Goal: Information Seeking & Learning: Learn about a topic

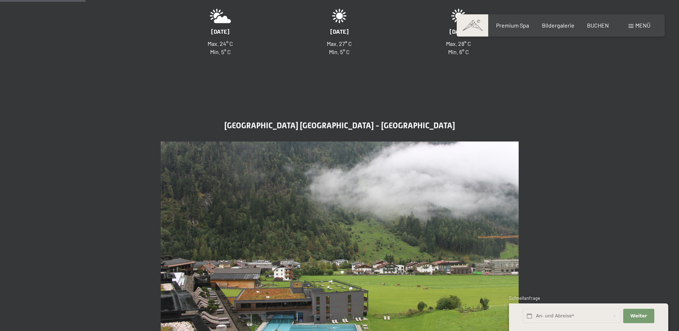
scroll to position [322, 0]
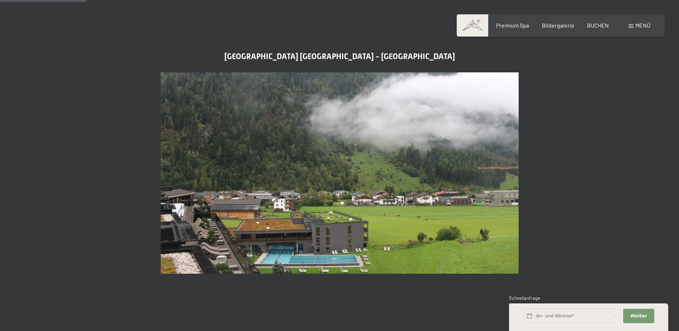
click at [322, 216] on img at bounding box center [340, 173] width 358 height 202
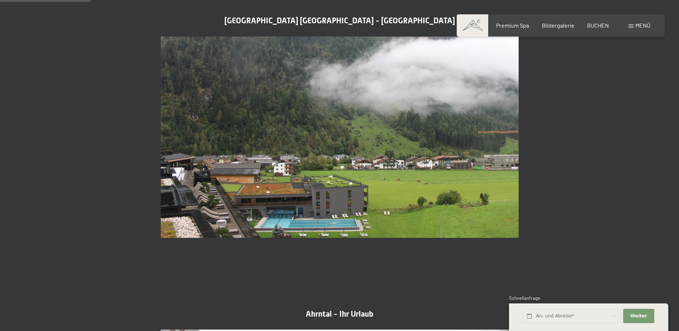
scroll to position [251, 0]
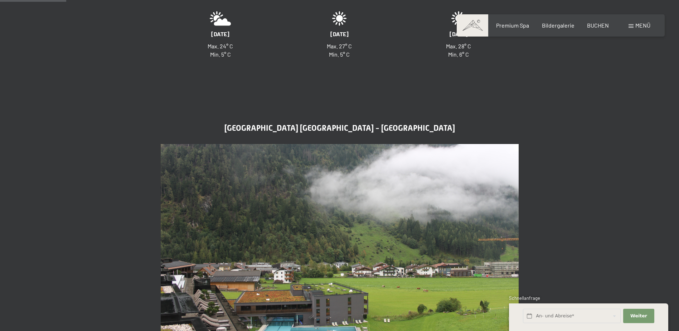
click at [299, 226] on img at bounding box center [340, 245] width 358 height 202
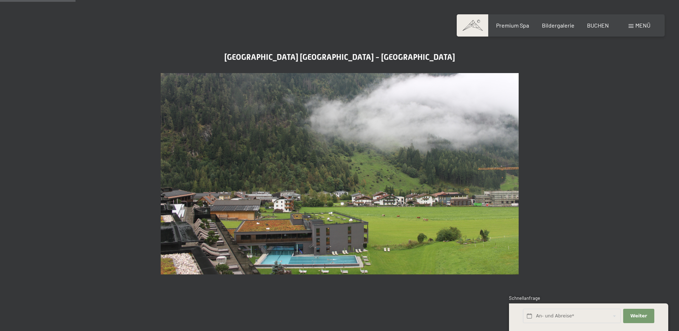
scroll to position [322, 0]
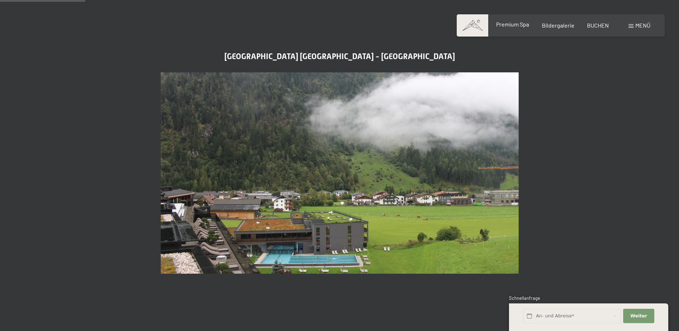
click at [513, 25] on span "Premium Spa" at bounding box center [512, 24] width 33 height 7
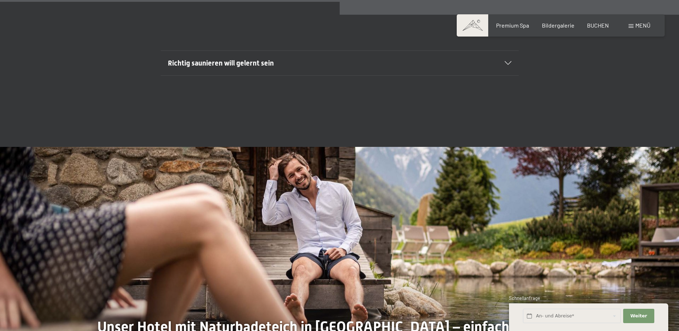
scroll to position [2793, 0]
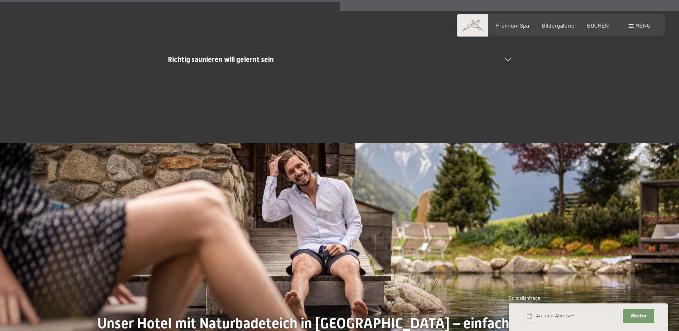
click at [362, 59] on h2 "Richtig saunieren will gelernt sein" at bounding box center [322, 59] width 309 height 10
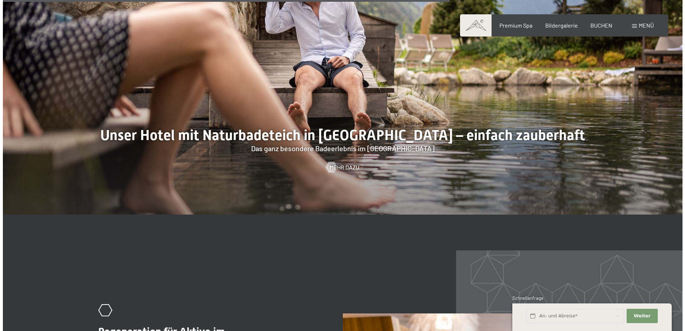
scroll to position [3151, 0]
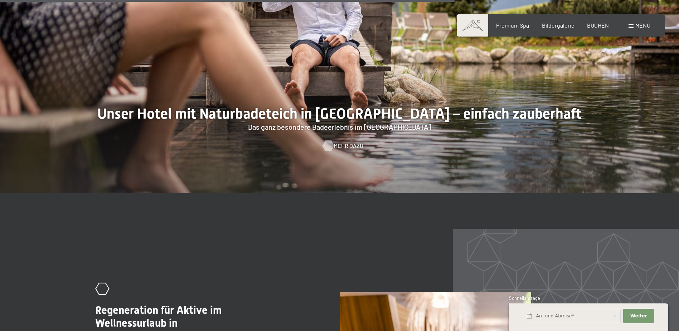
click at [338, 143] on span "Mehr dazu" at bounding box center [349, 146] width 30 height 8
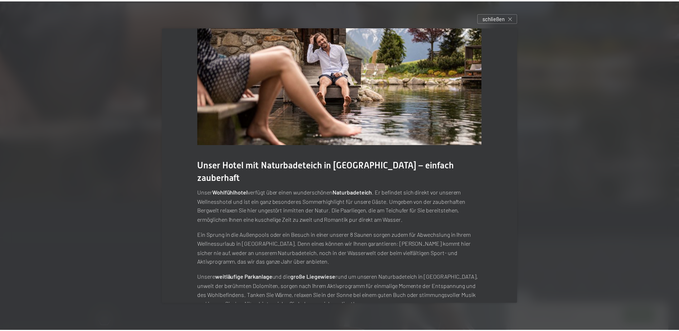
scroll to position [30, 0]
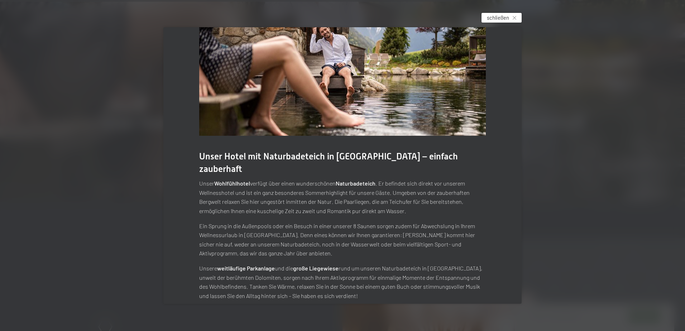
click at [504, 13] on div "schließen" at bounding box center [501, 18] width 40 height 10
